Goal: Book appointment/travel/reservation

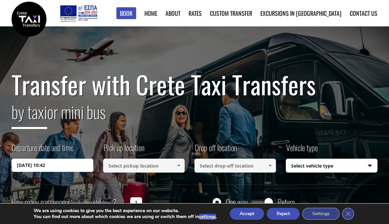
click at [180, 172] on link at bounding box center [178, 165] width 11 height 14
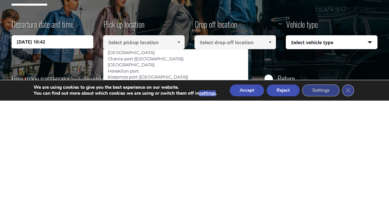
scroll to position [6, 0]
click at [127, 189] on link "Heraklion port" at bounding box center [123, 193] width 40 height 9
type input "Heraklion port"
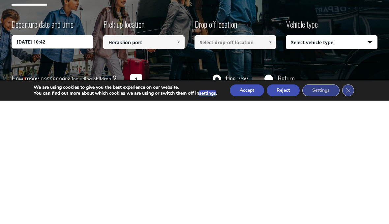
click at [269, 163] on span at bounding box center [269, 165] width 5 height 5
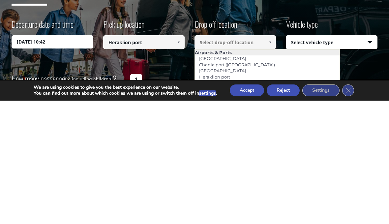
click at [233, 183] on link "Chania port ([GEOGRAPHIC_DATA])" at bounding box center [237, 187] width 84 height 9
type input "Chania port ([GEOGRAPHIC_DATA])"
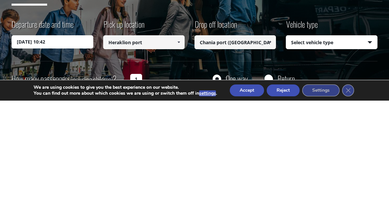
click at [372, 159] on select "Select vehicle type Taxi (4 passengers) Mercedes E Class Mini Van (7 passengers…" at bounding box center [331, 166] width 91 height 14
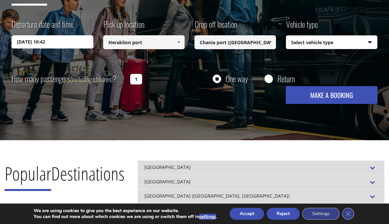
select select "540"
click at [138, 81] on input "1" at bounding box center [136, 79] width 12 height 11
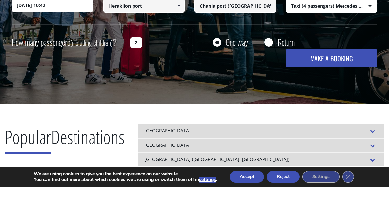
type input "2"
click at [341, 86] on button "MAKE A BOOKING" at bounding box center [331, 95] width 91 height 18
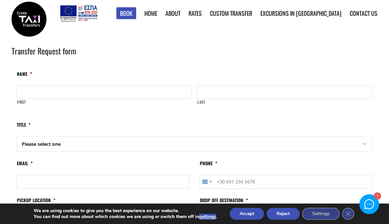
click at [0, 0] on link "Find Rates in Table" at bounding box center [0, 0] width 0 height 0
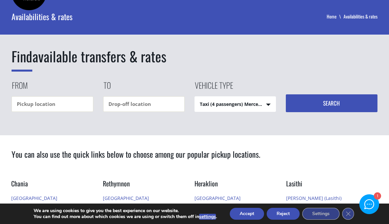
scroll to position [27, 0]
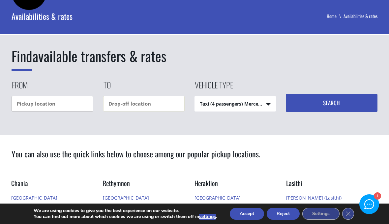
click at [61, 102] on input "text" at bounding box center [52, 103] width 81 height 15
